Goal: Navigation & Orientation: Find specific page/section

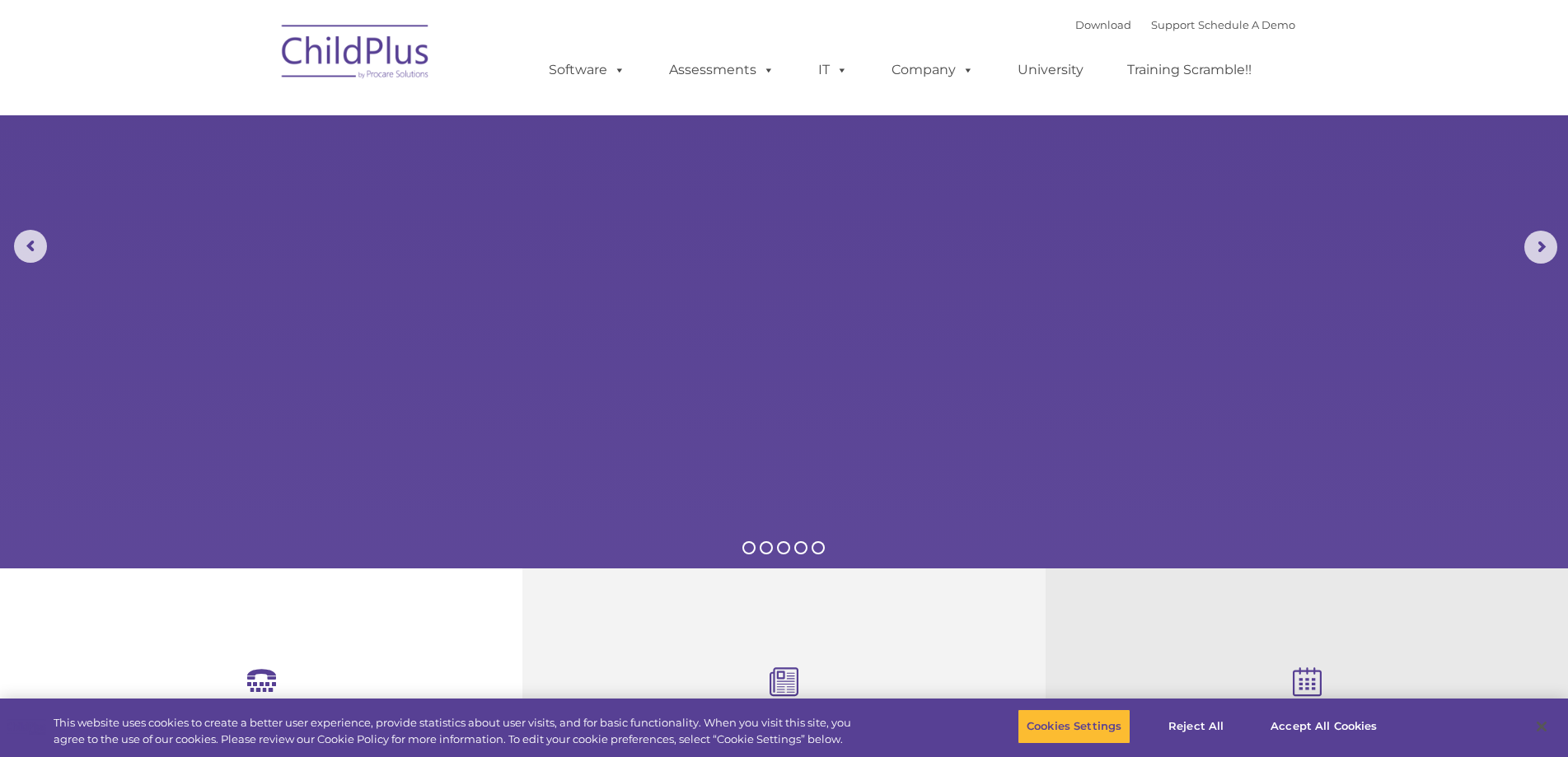
select select "MEDIUM"
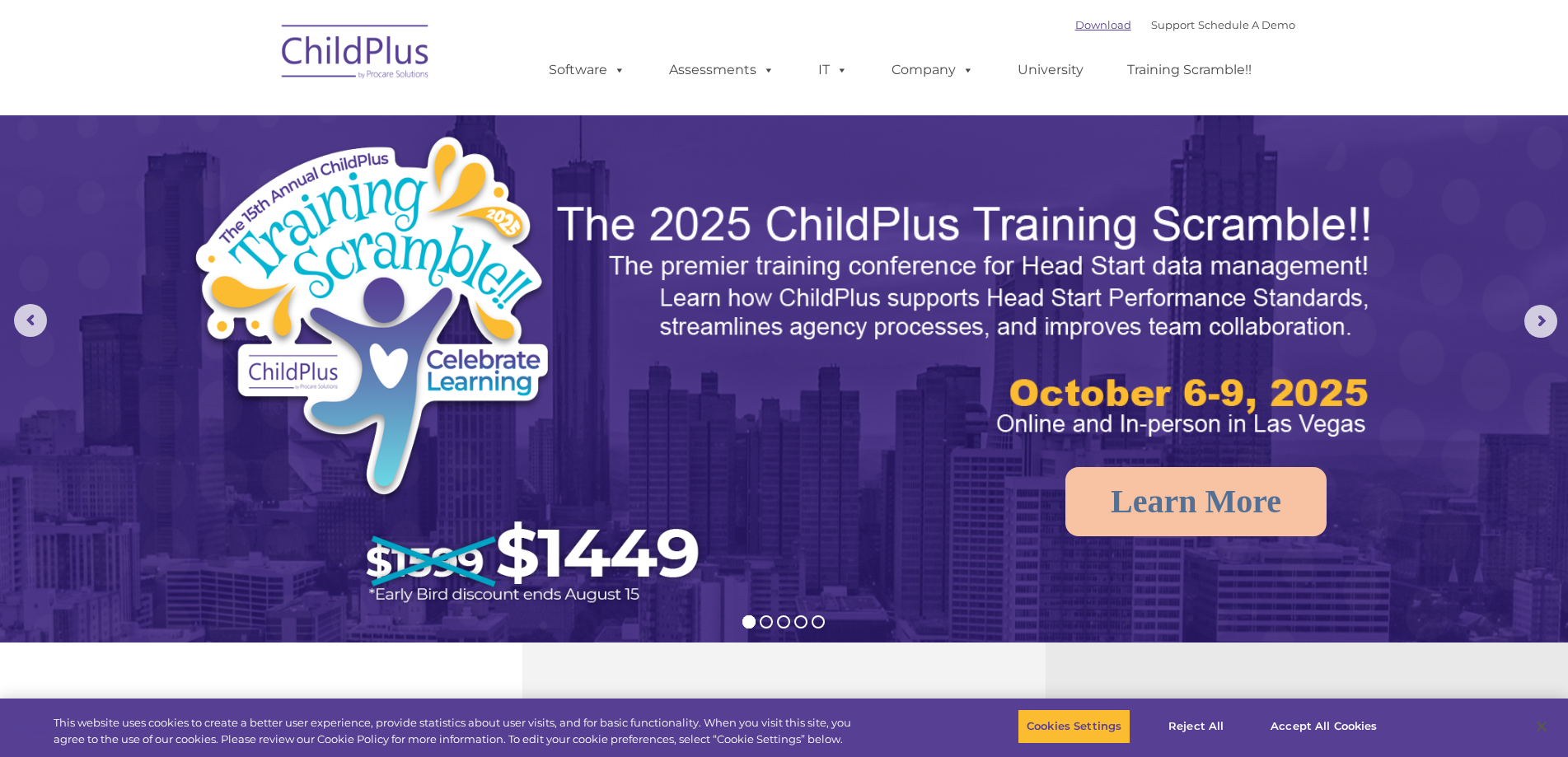
click at [1079, 19] on link "Download" at bounding box center [1103, 25] width 56 height 14
click at [599, 82] on link "Software" at bounding box center [587, 69] width 109 height 33
drag, startPoint x: 788, startPoint y: 458, endPoint x: 874, endPoint y: 361, distance: 129.6
click at [788, 459] on img at bounding box center [784, 493] width 1568 height 986
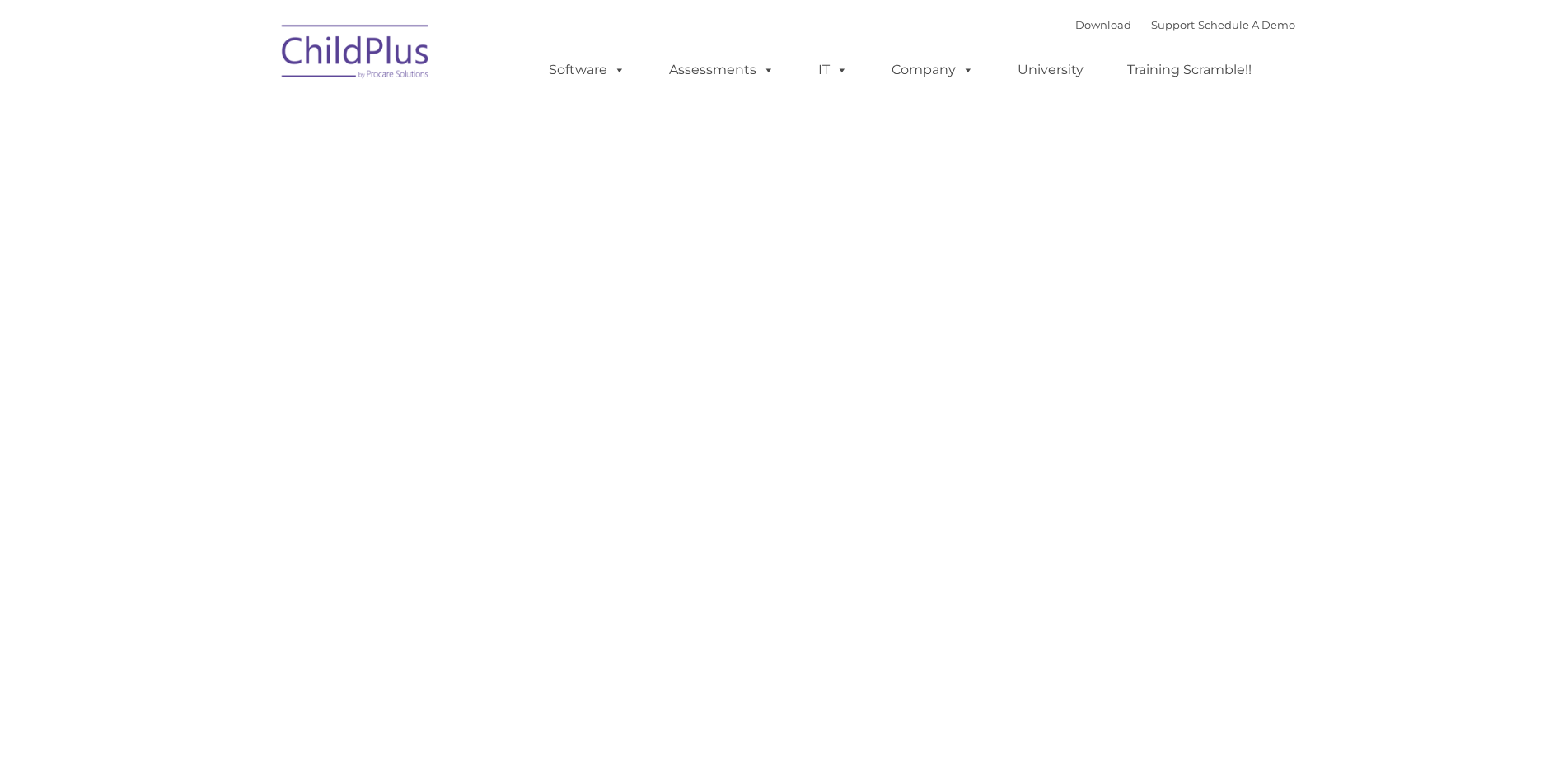
type input ""
